Goal: Transaction & Acquisition: Purchase product/service

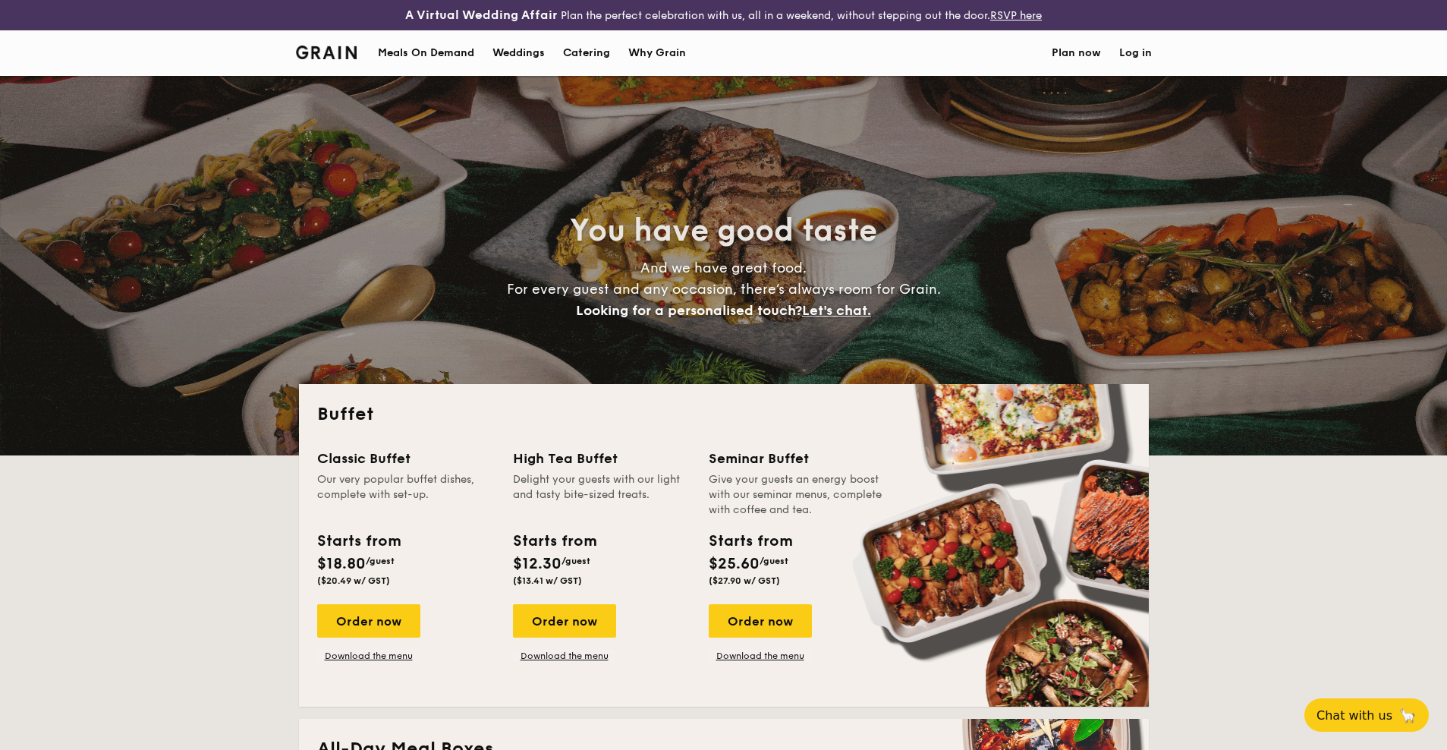
select select
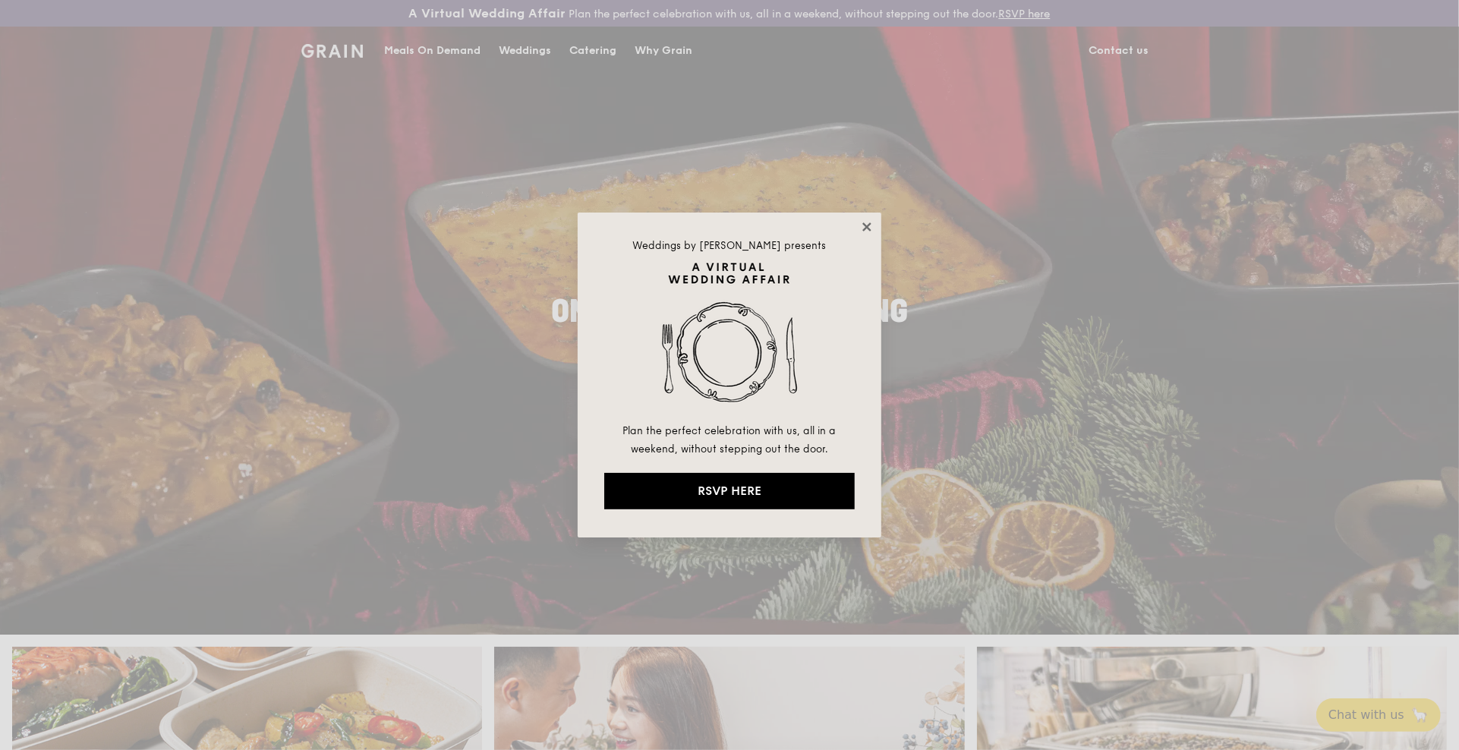
click at [862, 220] on icon at bounding box center [867, 227] width 14 height 14
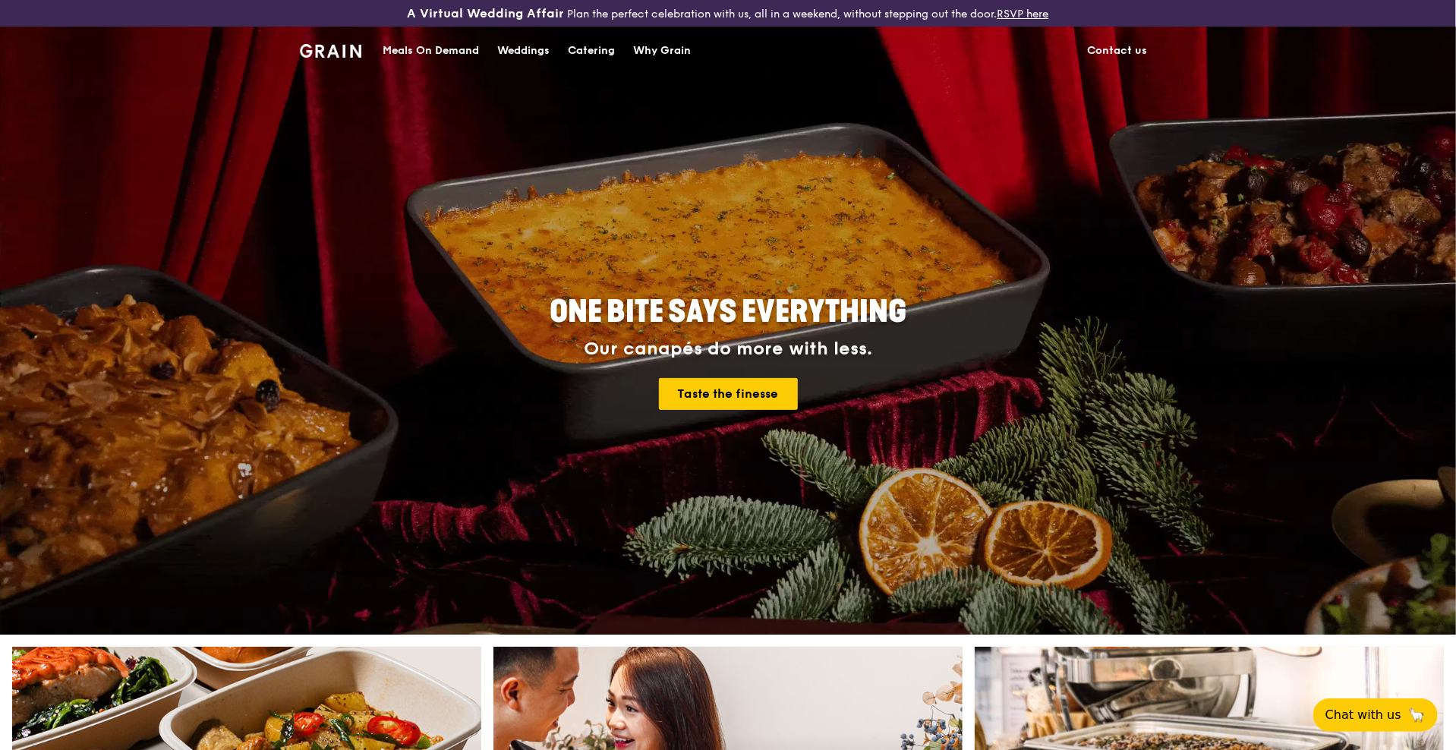
click at [442, 52] on div "Meals On Demand" at bounding box center [431, 51] width 96 height 46
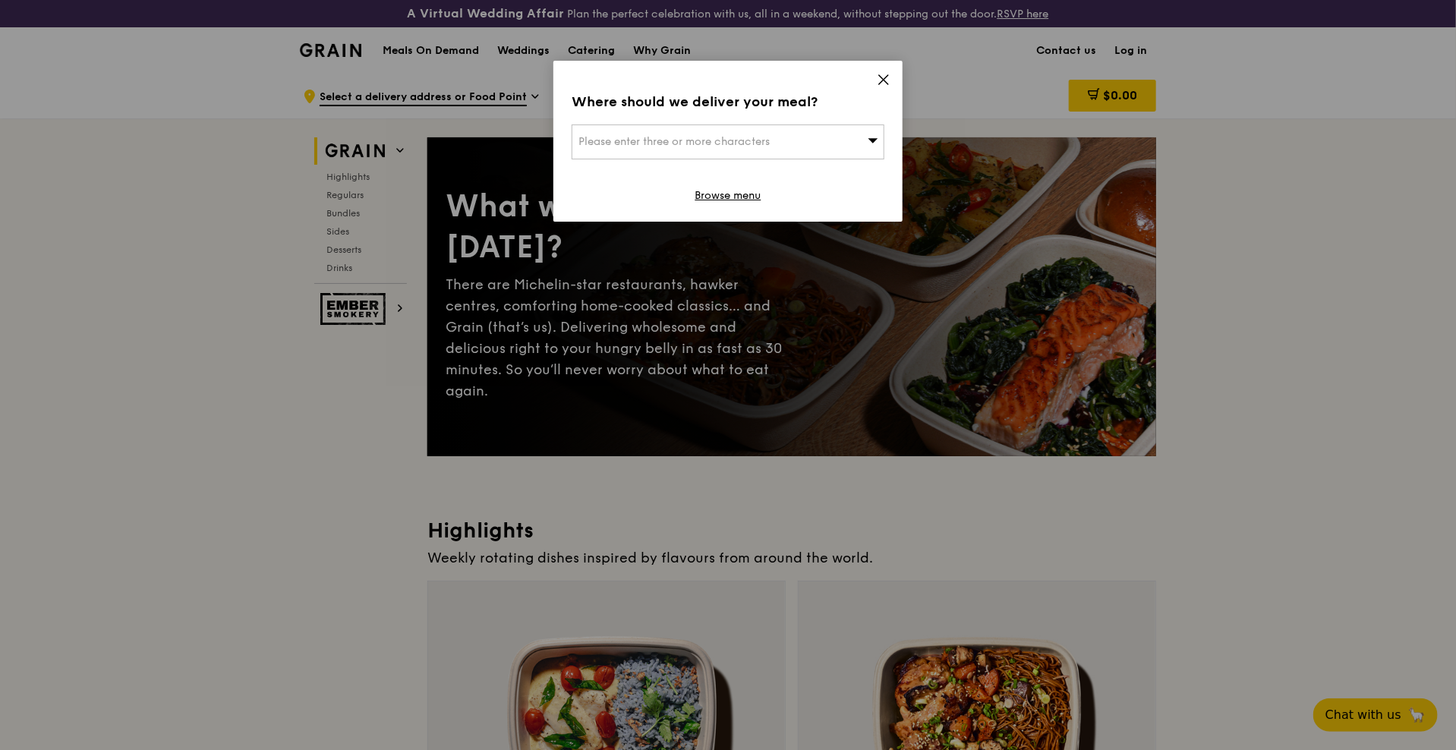
click at [858, 144] on div "Please enter three or more characters" at bounding box center [728, 141] width 313 height 35
click at [713, 137] on input "search" at bounding box center [727, 141] width 311 height 33
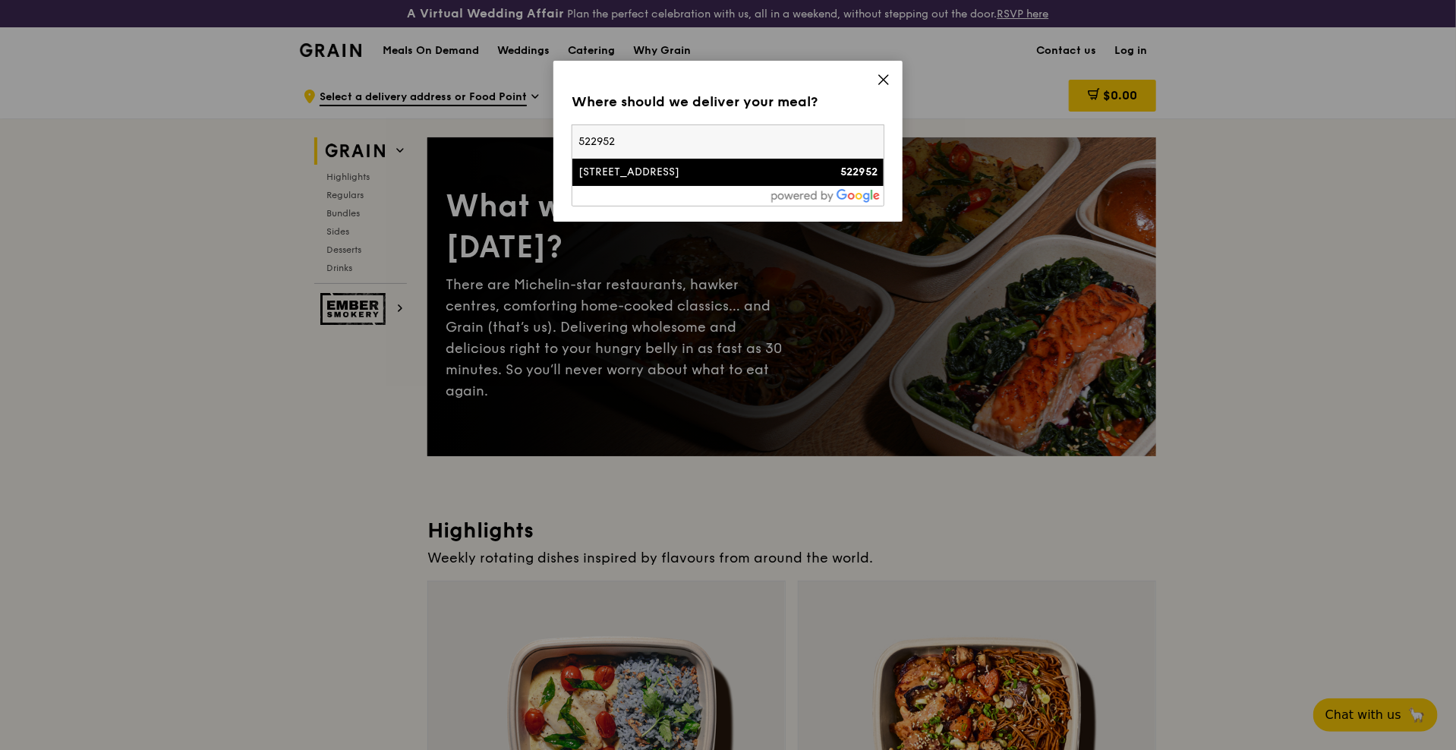
type input "522952"
click at [703, 178] on div "[STREET_ADDRESS]" at bounding box center [690, 172] width 225 height 15
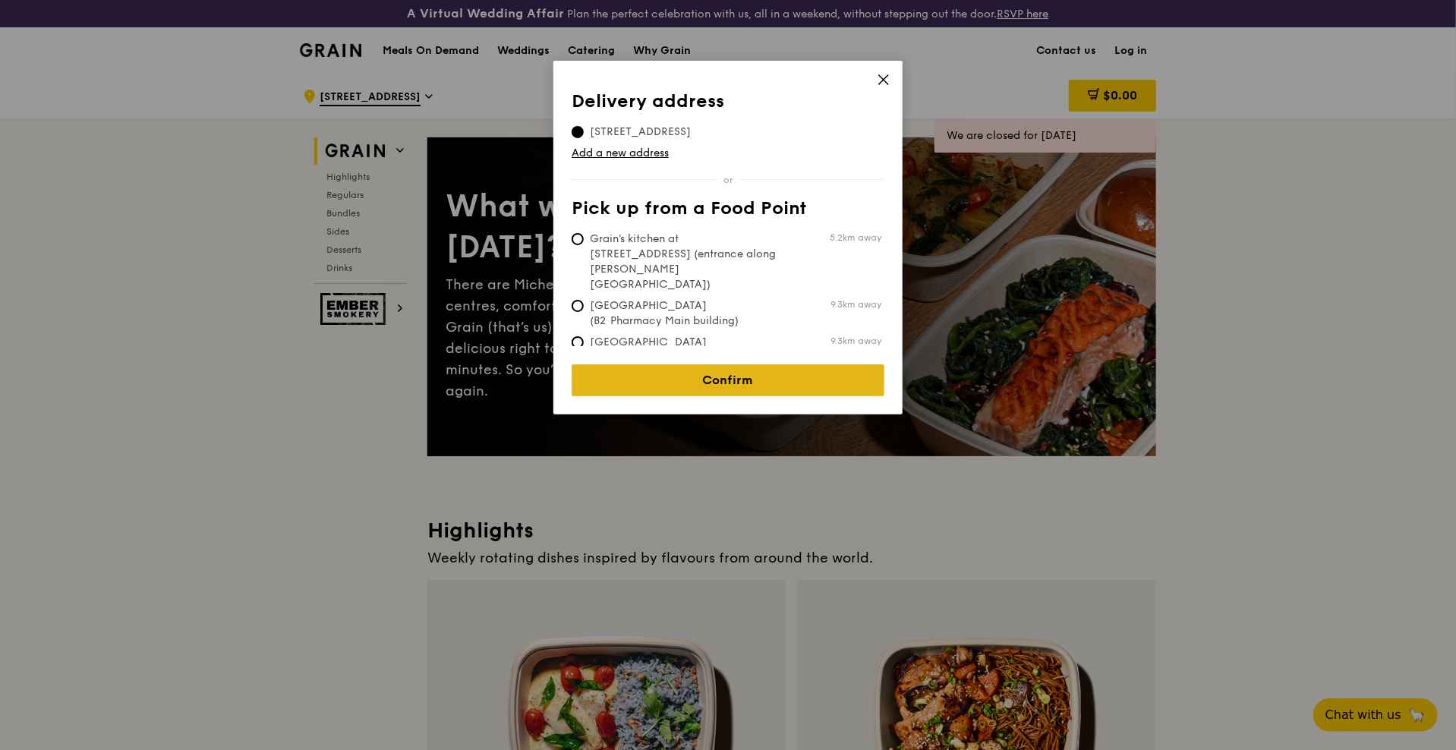
click at [718, 373] on link "Confirm" at bounding box center [728, 380] width 313 height 32
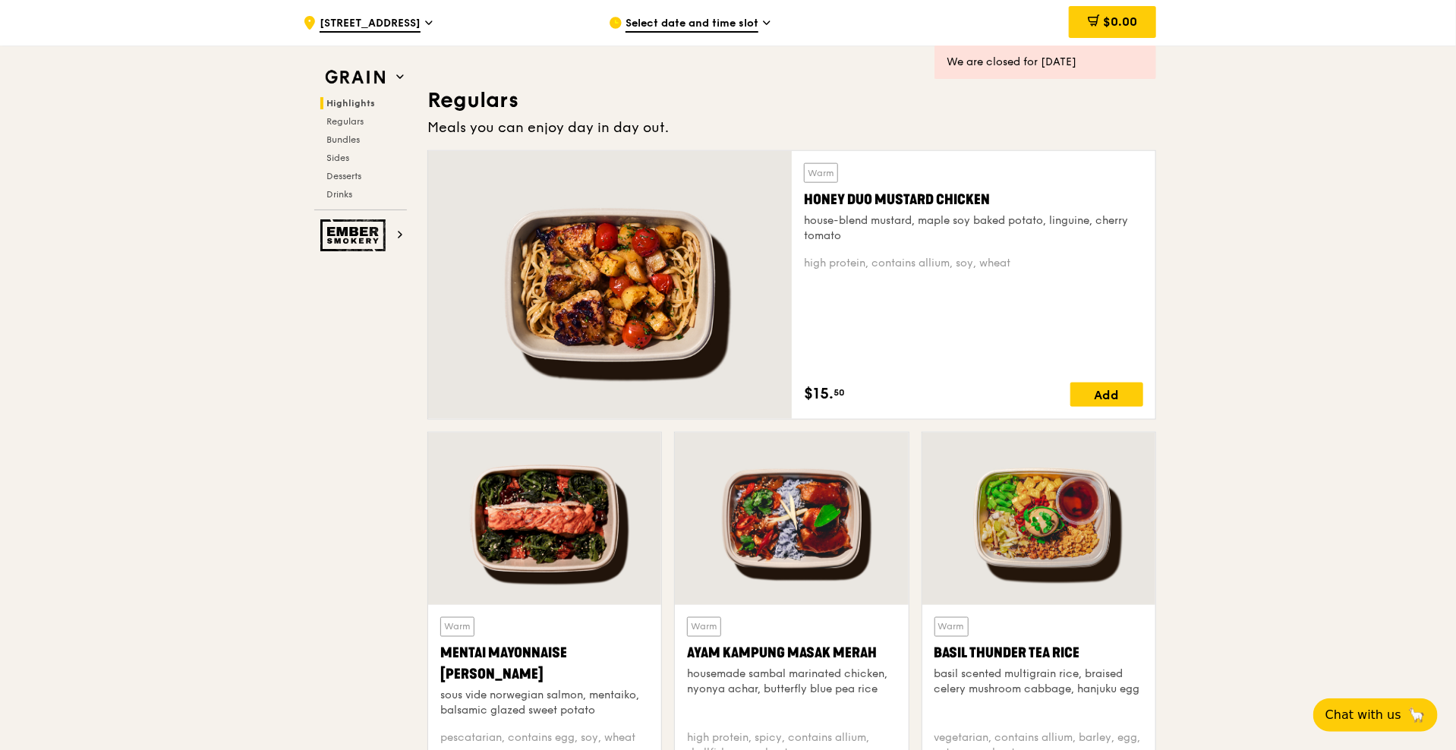
scroll to position [987, 0]
